Goal: Information Seeking & Learning: Learn about a topic

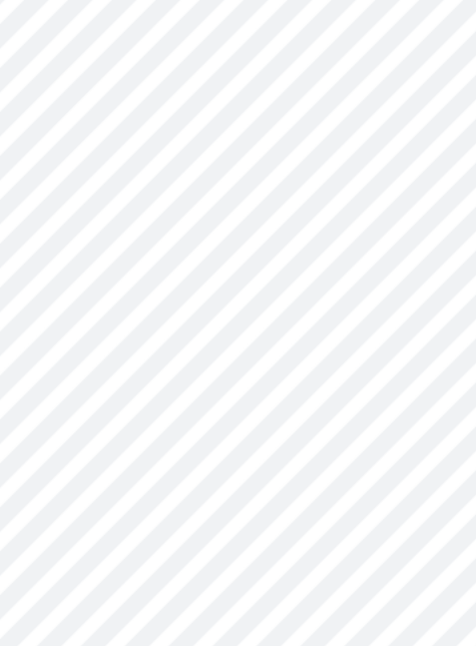
scroll to position [1466, 0]
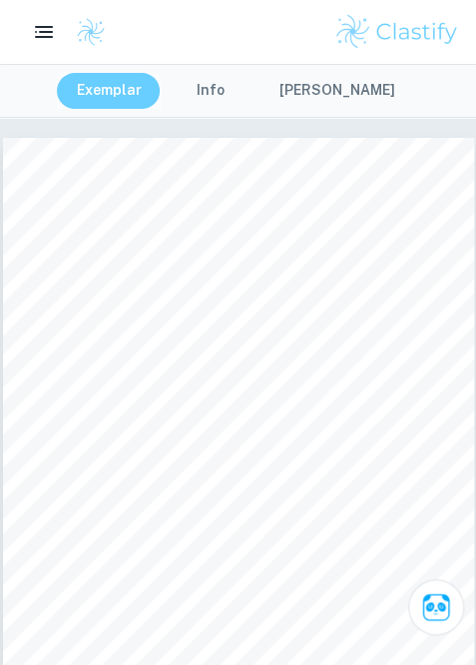
click at [123, 95] on button "Exemplar" at bounding box center [109, 91] width 105 height 36
